Goal: Find specific page/section: Find specific page/section

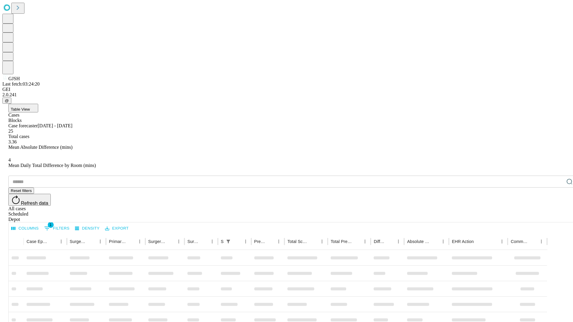
click at [557, 217] on div "Depot" at bounding box center [292, 219] width 568 height 5
